Goal: Task Accomplishment & Management: Manage account settings

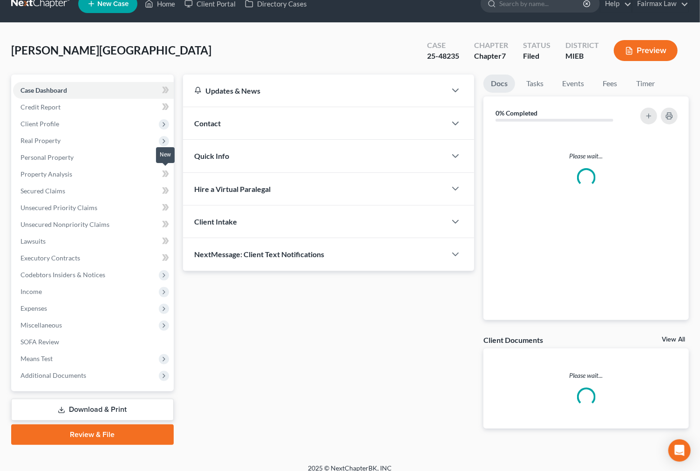
scroll to position [23, 0]
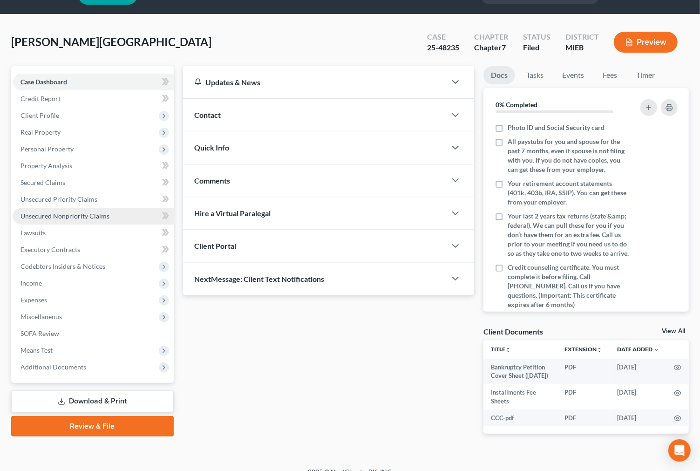
click at [92, 218] on span "Unsecured Nonpriority Claims" at bounding box center [64, 216] width 89 height 8
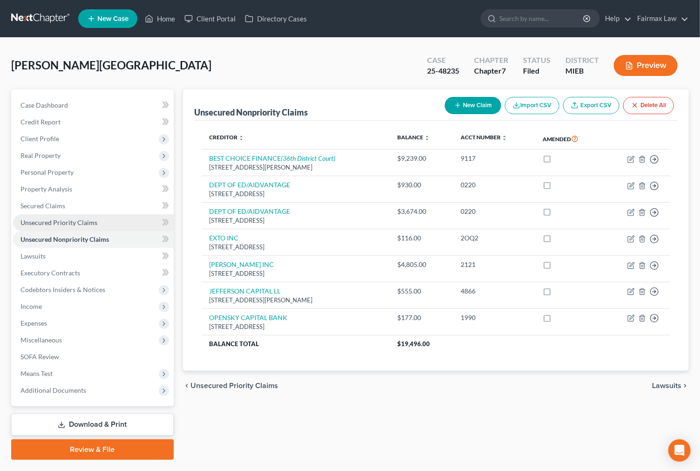
click at [77, 226] on link "Unsecured Priority Claims" at bounding box center [93, 222] width 161 height 17
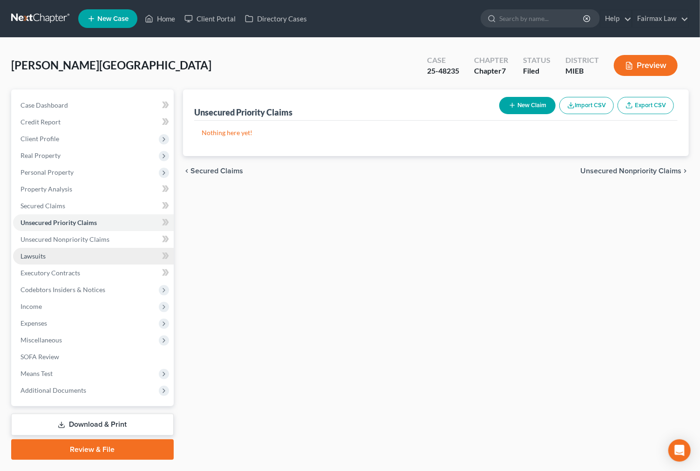
click at [59, 254] on link "Lawsuits" at bounding box center [93, 256] width 161 height 17
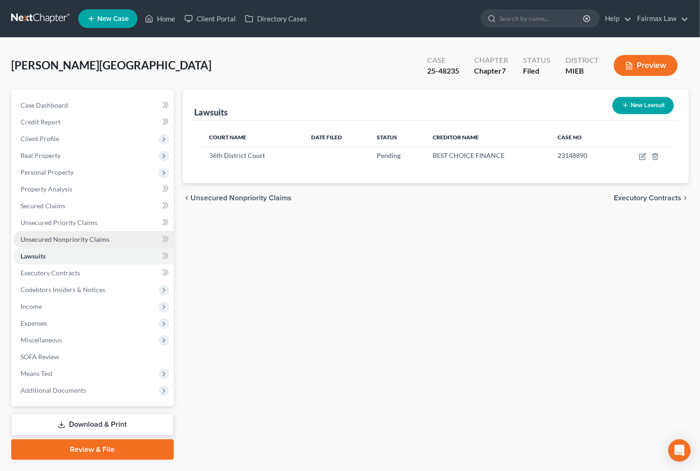
click at [55, 232] on link "Unsecured Nonpriority Claims" at bounding box center [93, 239] width 161 height 17
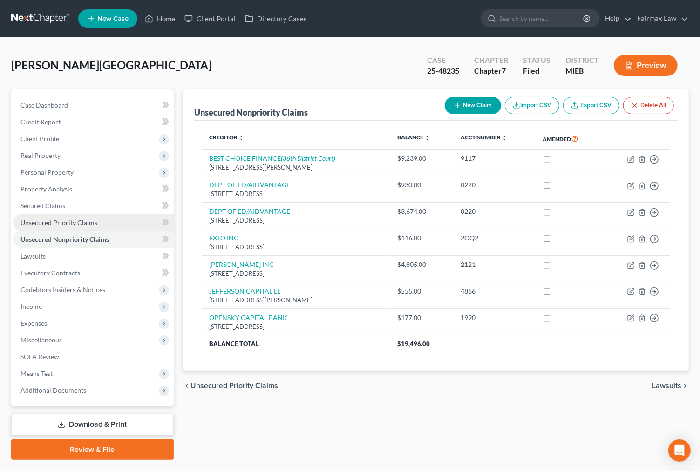
click at [64, 224] on span "Unsecured Priority Claims" at bounding box center [58, 222] width 77 height 8
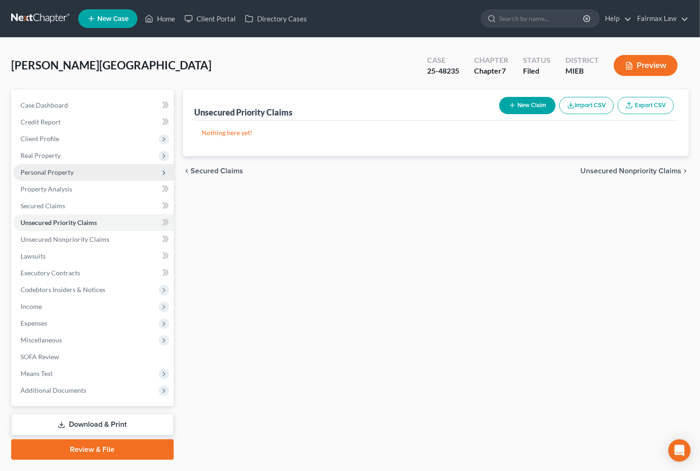
click at [71, 178] on span "Personal Property" at bounding box center [93, 172] width 161 height 17
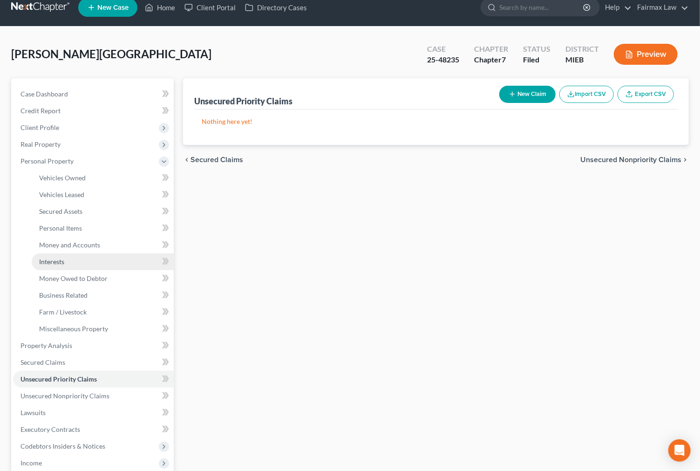
scroll to position [191, 0]
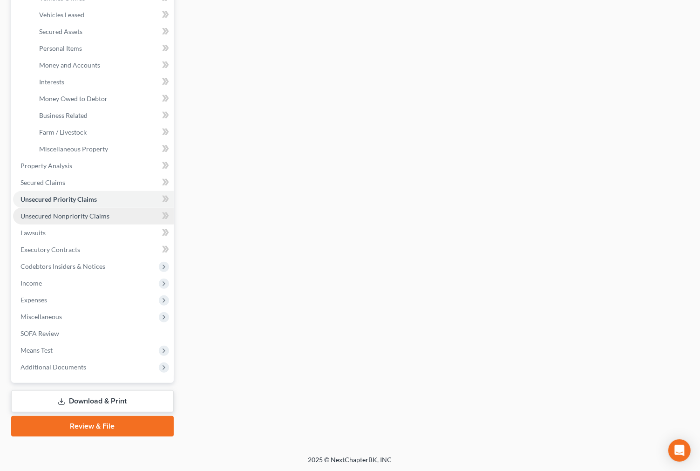
click at [84, 209] on link "Unsecured Nonpriority Claims" at bounding box center [93, 216] width 161 height 17
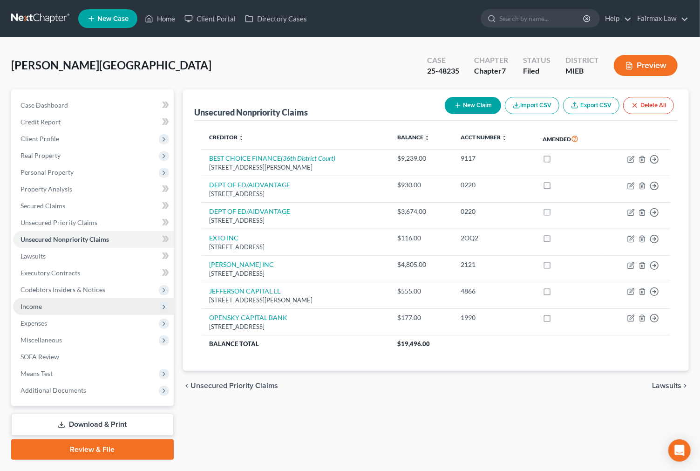
click at [77, 313] on span "Income" at bounding box center [93, 306] width 161 height 17
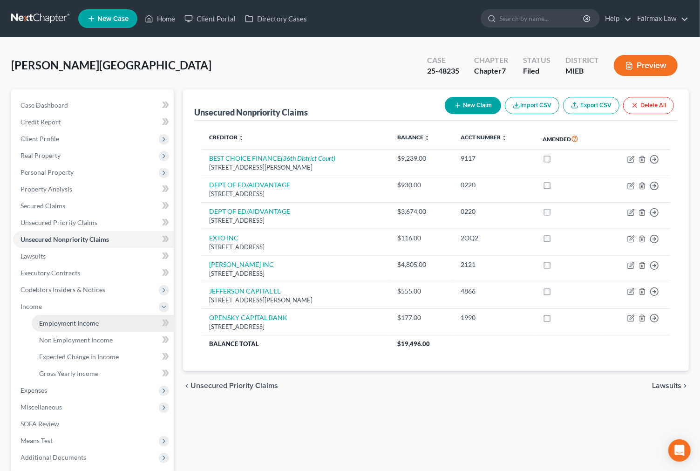
click at [70, 321] on span "Employment Income" at bounding box center [69, 323] width 60 height 8
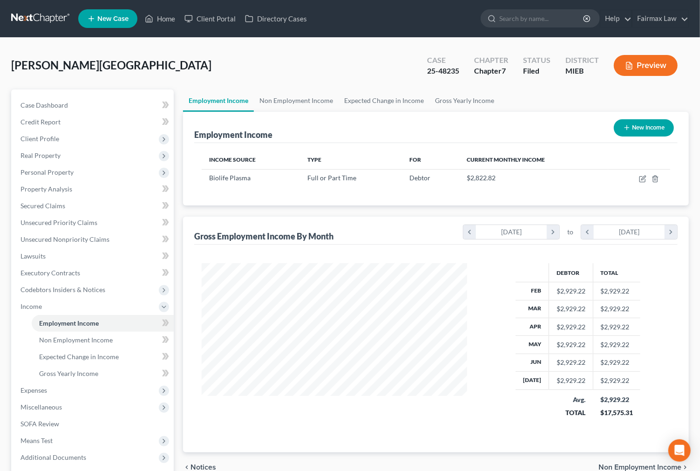
scroll to position [167, 285]
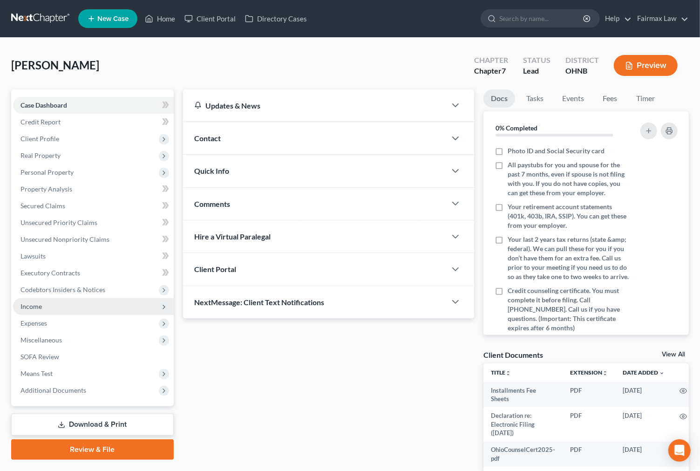
click at [57, 308] on span "Income" at bounding box center [93, 306] width 161 height 17
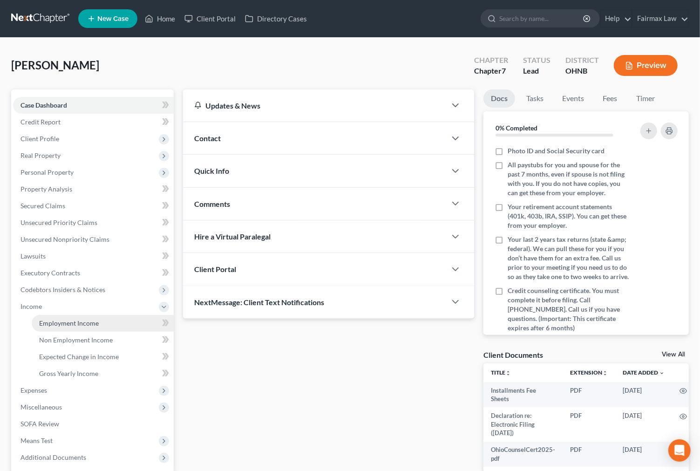
click at [56, 323] on span "Employment Income" at bounding box center [69, 323] width 60 height 8
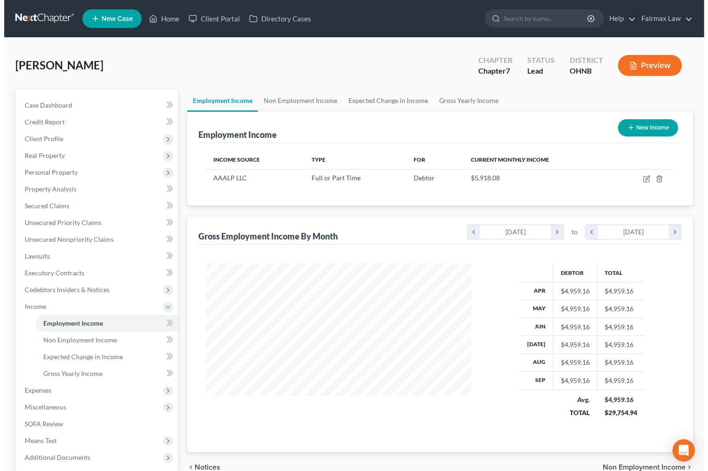
scroll to position [167, 285]
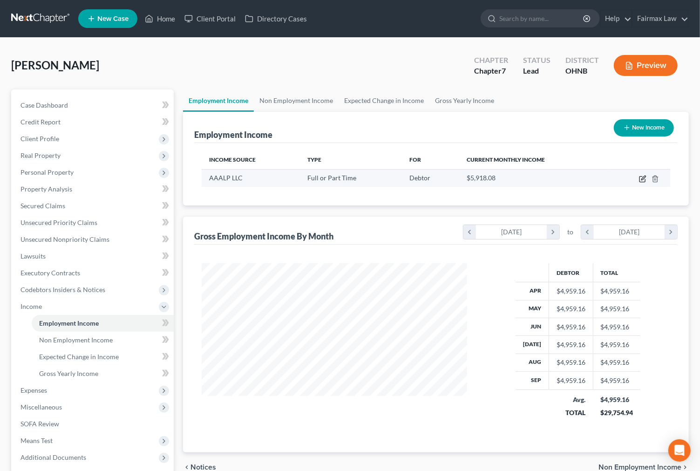
click at [644, 179] on icon "button" at bounding box center [642, 178] width 7 height 7
select select "0"
select select "4"
select select "2"
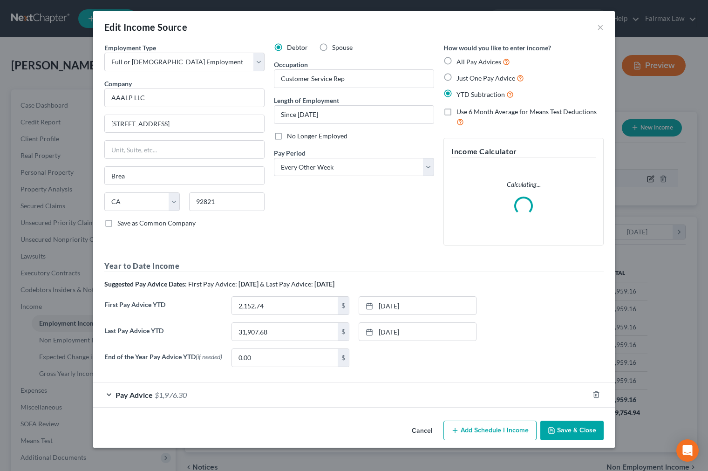
scroll to position [167, 287]
click at [660, 271] on div "Edit Income Source × Employment Type * Select Full or Part Time Employment Self…" at bounding box center [354, 235] width 708 height 471
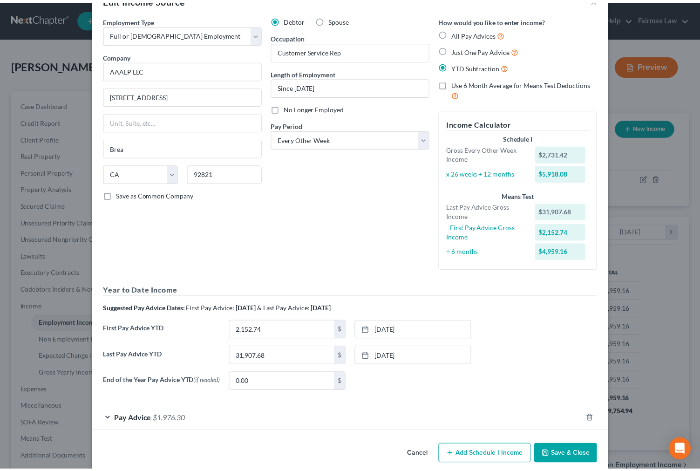
scroll to position [42, 0]
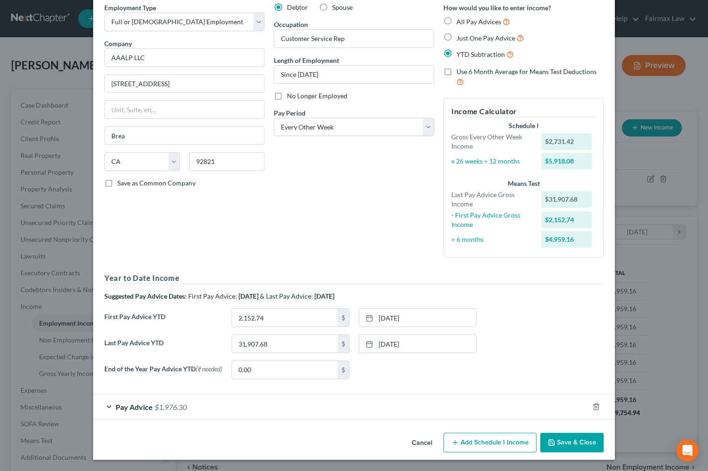
click at [579, 444] on button "Save & Close" at bounding box center [571, 443] width 63 height 20
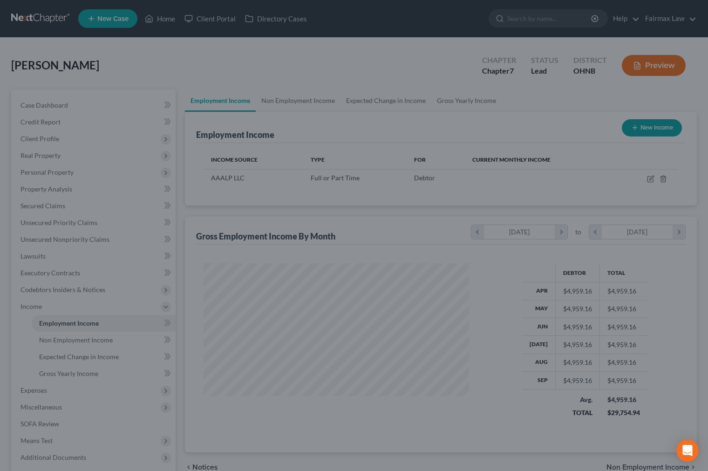
scroll to position [465606, 465489]
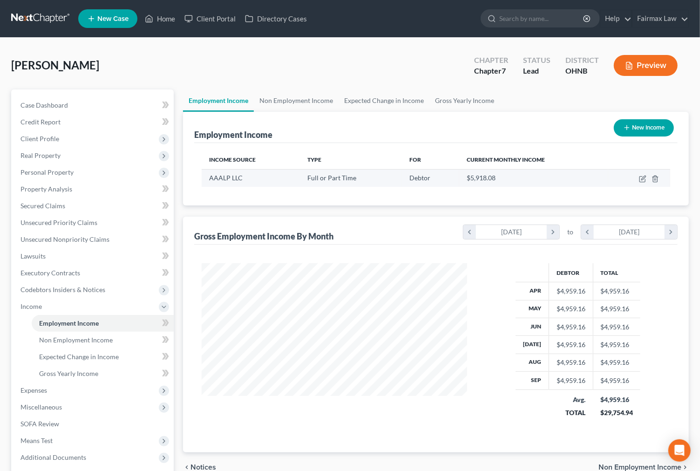
click at [647, 171] on td at bounding box center [639, 178] width 62 height 18
click at [640, 177] on icon "button" at bounding box center [642, 178] width 7 height 7
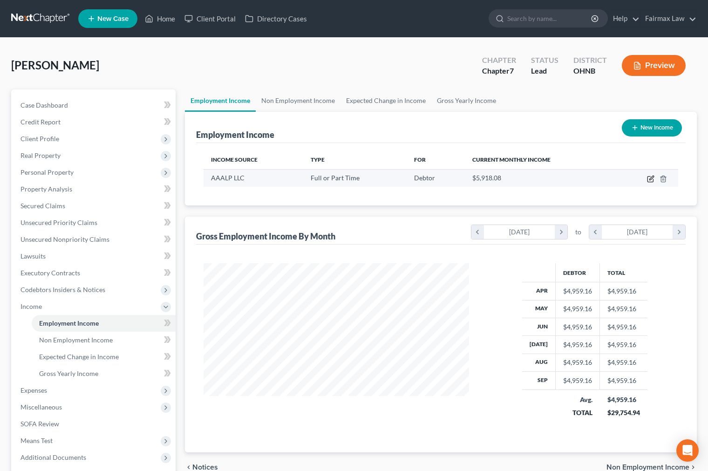
scroll to position [167, 287]
select select "0"
select select "4"
select select "2"
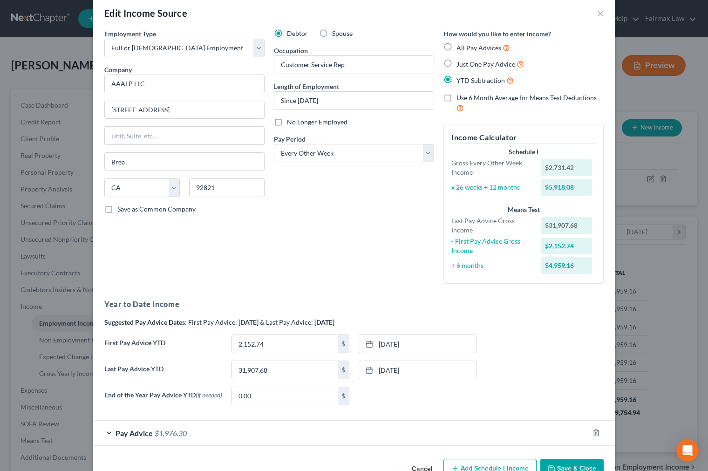
scroll to position [0, 0]
